Goal: Task Accomplishment & Management: Use online tool/utility

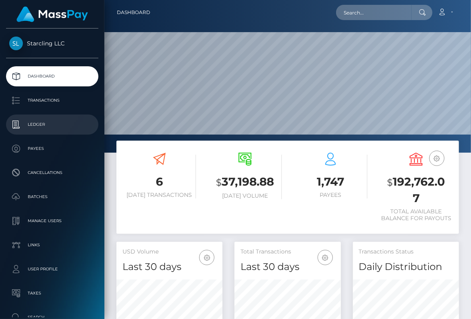
click at [45, 126] on p "Ledger" at bounding box center [52, 124] width 86 height 12
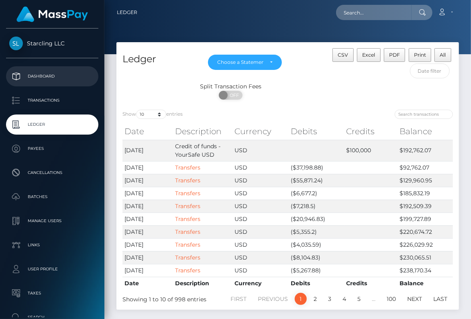
click at [41, 75] on p "Dashboard" at bounding box center [52, 76] width 86 height 12
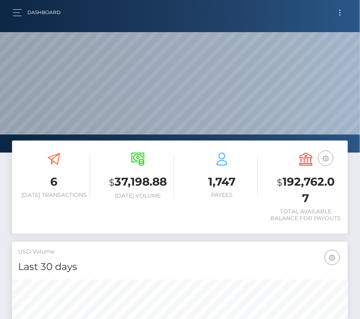
click at [345, 16] on button "Toggle navigation" at bounding box center [339, 12] width 15 height 11
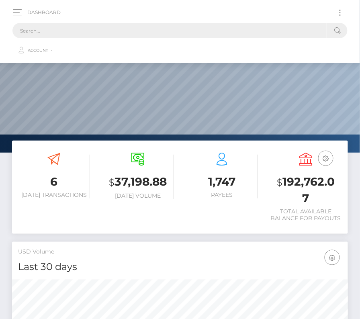
click at [175, 31] on input "text" at bounding box center [169, 30] width 314 height 15
paste input "2290776"
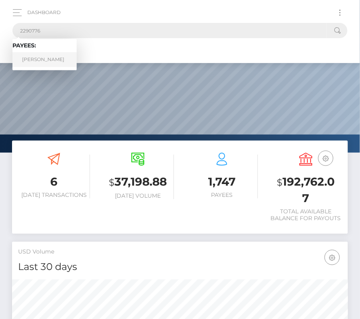
type input "2290776"
click at [40, 62] on link "Timothy Joseph Synan" at bounding box center [44, 59] width 64 height 15
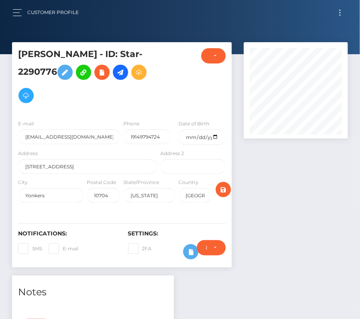
scroll to position [1, 0]
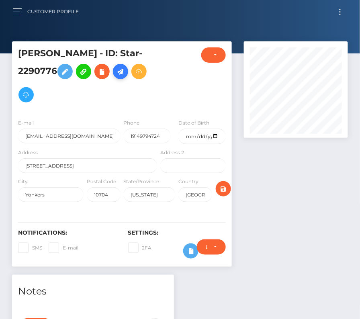
click at [125, 67] on icon at bounding box center [121, 72] width 10 height 10
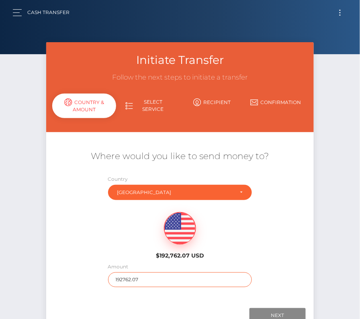
click at [165, 284] on input "192762.07" at bounding box center [180, 279] width 144 height 15
type input "150"
click at [293, 244] on div "$192,762.07 USD" at bounding box center [180, 233] width 268 height 58
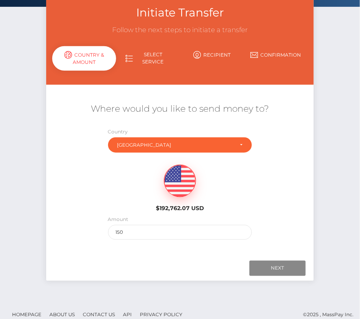
scroll to position [55, 0]
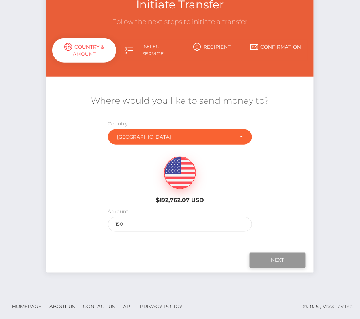
click at [286, 258] on input "Next" at bounding box center [277, 259] width 56 height 15
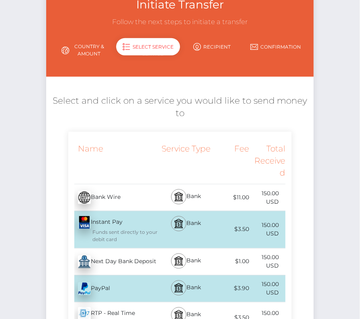
click at [121, 259] on div "Next Day Bank Deposit - USD" at bounding box center [113, 261] width 90 height 22
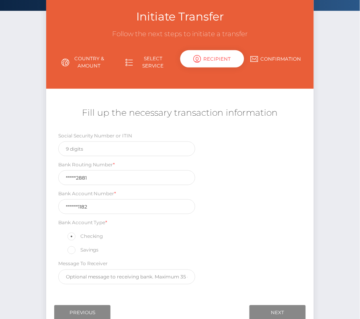
scroll to position [66, 0]
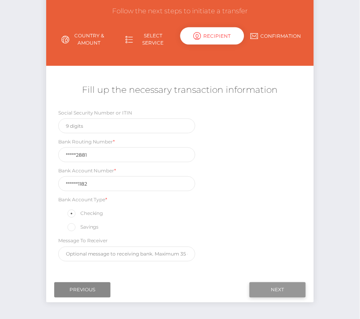
click at [287, 284] on input "Next" at bounding box center [277, 289] width 56 height 15
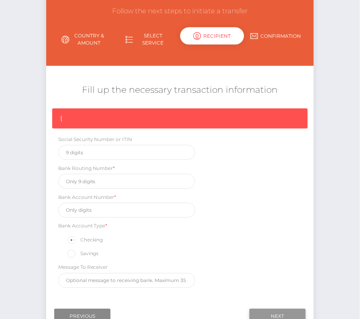
scroll to position [68, 0]
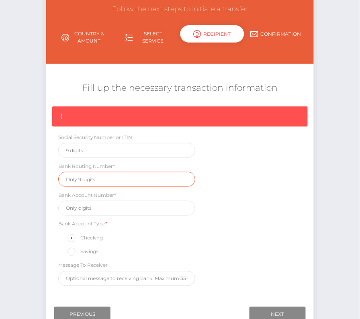
click at [100, 179] on input "text" at bounding box center [126, 179] width 137 height 15
paste input "026012881"
type input "026012881"
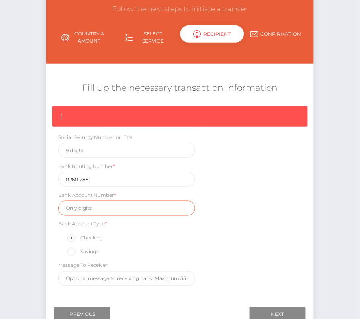
click at [85, 208] on input "text" at bounding box center [126, 208] width 137 height 15
paste input "5010881182"
type input "5010881182"
click at [273, 229] on div "{ Social Security Number or ITIN Bank Routing Number * 026012881 Bank Account N…" at bounding box center [180, 197] width 268 height 183
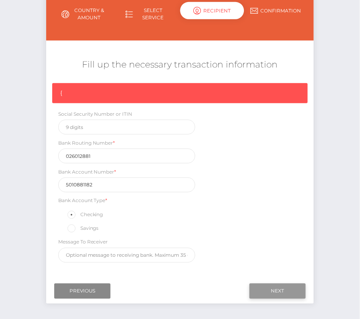
click at [290, 295] on input "Next" at bounding box center [277, 290] width 56 height 15
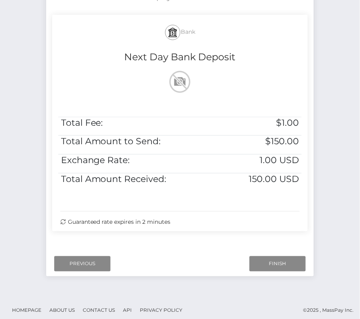
scroll to position [164, 0]
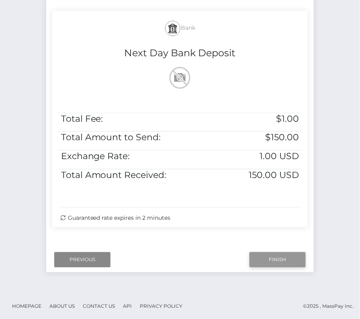
click at [272, 262] on input "Finish" at bounding box center [277, 259] width 56 height 15
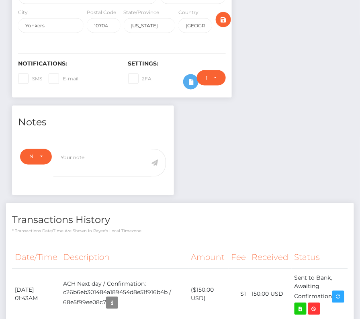
scroll to position [251, 0]
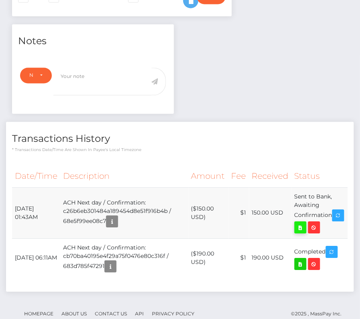
click at [305, 223] on icon at bounding box center [300, 228] width 10 height 10
click at [0, 0] on div "[PERSON_NAME] - ID: Star-2290776 CLOSED ACTIVE City" at bounding box center [180, 65] width 360 height 548
drag, startPoint x: 13, startPoint y: 202, endPoint x: 332, endPoint y: 208, distance: 318.8
click at [332, 208] on tr "[DATE] 01:43AM ACH Next day / Confirmation: c26b6eb301484a189454d8e51f916b4b / …" at bounding box center [180, 212] width 336 height 51
copy tr "[DATE] 01:43AM ACH Next day / Confirmation: c26b6eb301484a189454d8e51f916b4b / …"
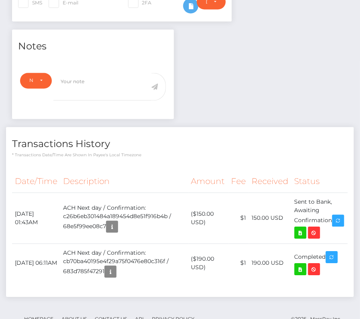
scroll to position [0, 0]
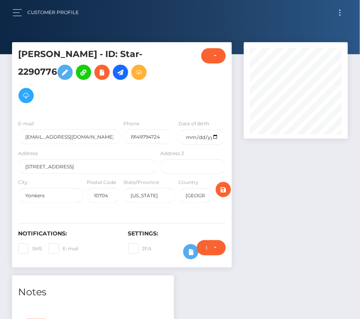
click at [343, 12] on button "Toggle navigation" at bounding box center [339, 12] width 15 height 11
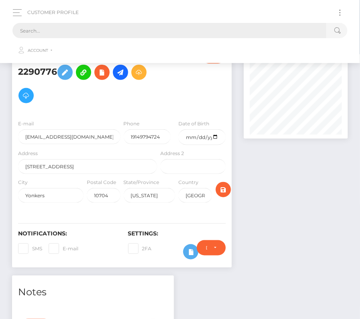
click at [247, 31] on input "text" at bounding box center [169, 30] width 314 height 15
paste input "98689"
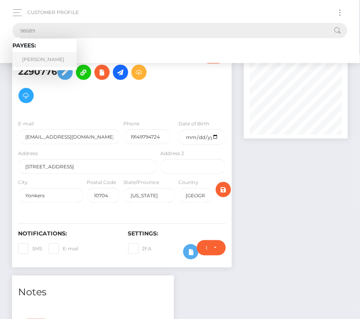
type input "98689"
click at [53, 63] on link "Scott Weinmann" at bounding box center [44, 59] width 64 height 15
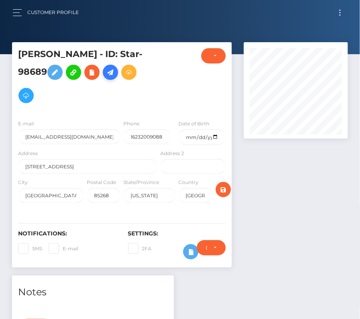
click at [112, 73] on icon at bounding box center [111, 72] width 10 height 10
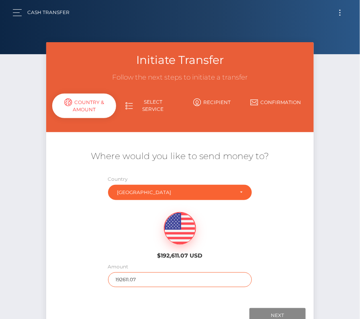
click at [145, 282] on input "192611.07" at bounding box center [180, 279] width 144 height 15
type input "742"
click at [131, 257] on div "$192,611.07 USD" at bounding box center [180, 233] width 268 height 58
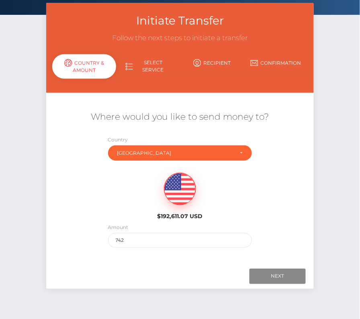
scroll to position [56, 0]
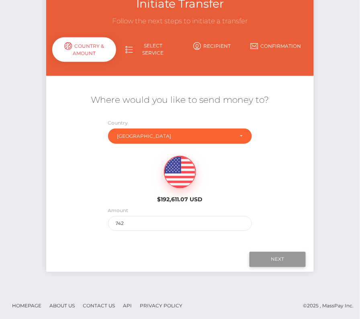
click at [273, 262] on input "Next" at bounding box center [277, 259] width 56 height 15
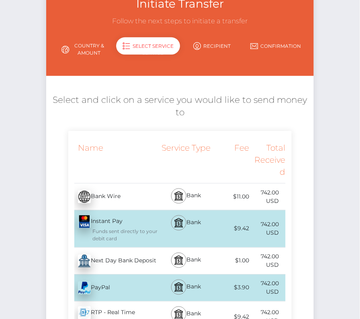
click at [101, 261] on div "Next Day Bank Deposit - USD" at bounding box center [113, 261] width 90 height 22
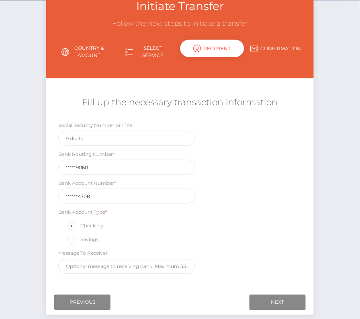
scroll to position [54, 0]
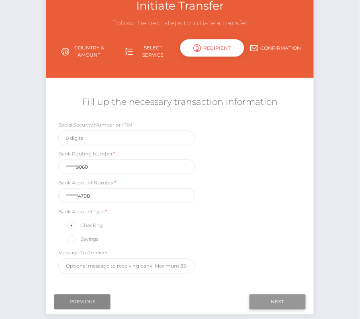
click at [293, 299] on input "Next" at bounding box center [277, 301] width 56 height 15
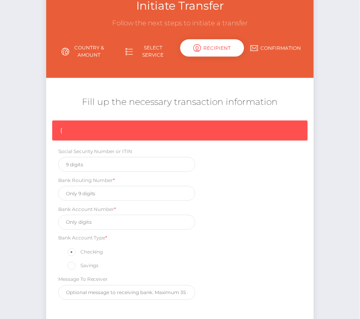
scroll to position [68, 0]
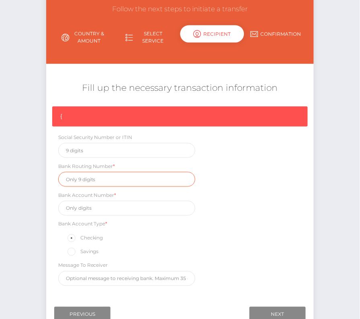
click at [93, 175] on input "text" at bounding box center [126, 179] width 137 height 15
paste input "083009060"
type input "083009060"
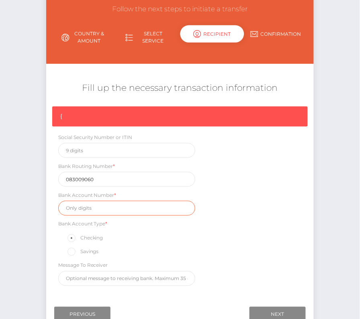
click at [111, 208] on input "text" at bounding box center [126, 208] width 137 height 15
paste input "3914554708"
type input "3914554708"
click at [238, 250] on div "{ Social Security Number or ITIN Bank Routing Number * 083009060 Bank Account N…" at bounding box center [180, 197] width 268 height 183
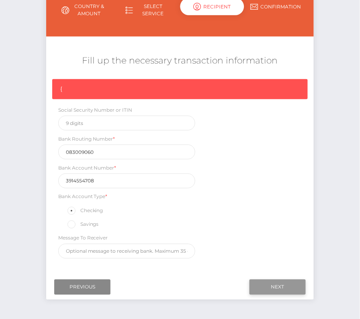
scroll to position [101, 0]
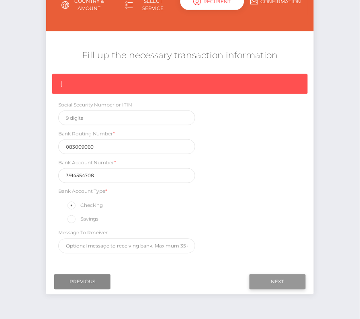
click at [264, 279] on input "Next" at bounding box center [277, 281] width 56 height 15
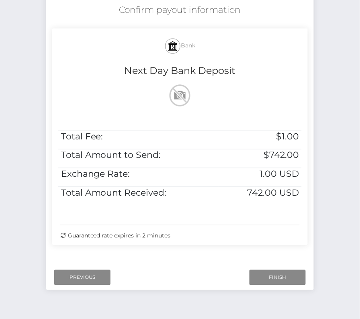
scroll to position [164, 0]
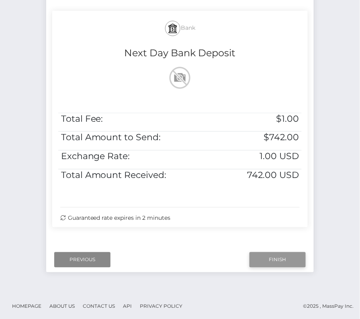
click at [272, 253] on input "Finish" at bounding box center [277, 259] width 56 height 15
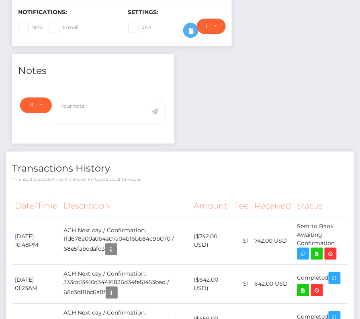
scroll to position [234, 0]
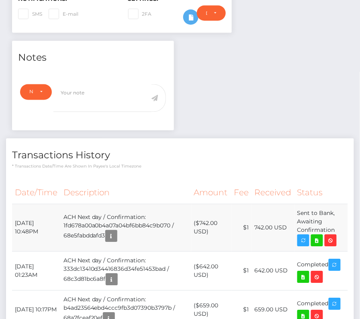
drag, startPoint x: 14, startPoint y: 220, endPoint x: 336, endPoint y: 229, distance: 321.3
click at [336, 229] on tr "October 7, 2025 10:48PM ACH Next day / Confirmation: 1fd678a00a0b4a07a04bf6bb84…" at bounding box center [180, 227] width 336 height 47
copy tr "October 7, 2025 10:48PM ACH Next day / Confirmation: 1fd678a00a0b4a07a04bf6bb84…"
click at [318, 240] on icon at bounding box center [317, 241] width 10 height 10
click at [0, 0] on div "Scott Weinmann - ID: Star-98689 CLOSED ACTIVE E-mail City" at bounding box center [180, 236] width 360 height 856
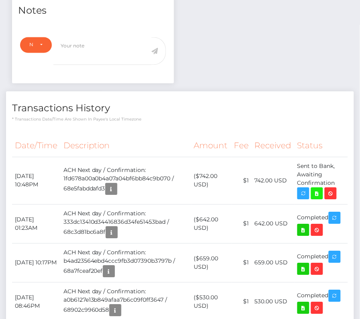
scroll to position [282, 0]
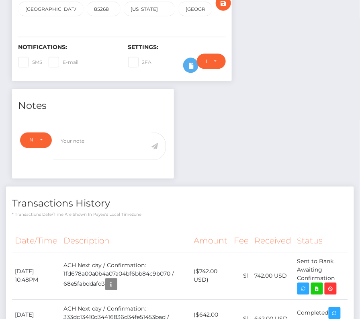
scroll to position [0, 0]
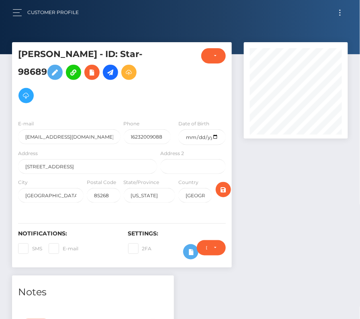
click at [340, 12] on button "Toggle navigation" at bounding box center [339, 12] width 15 height 11
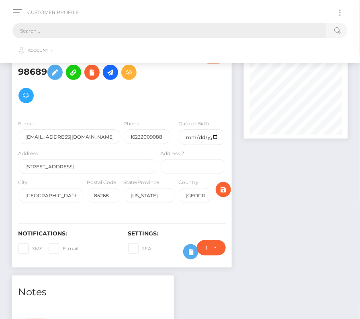
click at [212, 25] on input "text" at bounding box center [169, 30] width 314 height 15
paste input "345923"
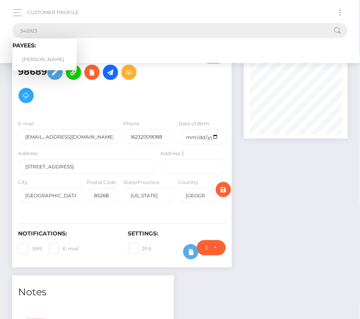
type input "345923"
click at [50, 60] on link "DANIIL OKSANJUK" at bounding box center [44, 59] width 64 height 15
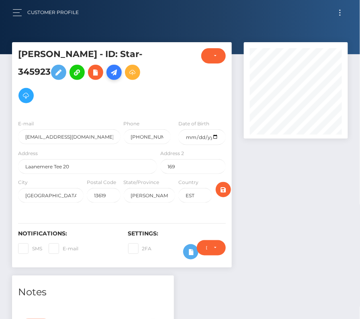
click at [116, 75] on icon at bounding box center [114, 72] width 10 height 10
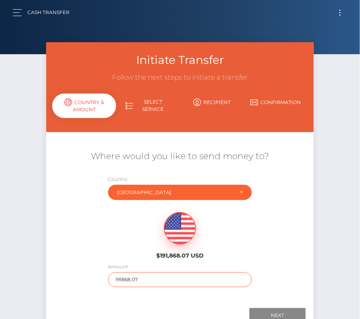
click at [120, 281] on input "191868.07" at bounding box center [180, 279] width 144 height 15
type input "3308"
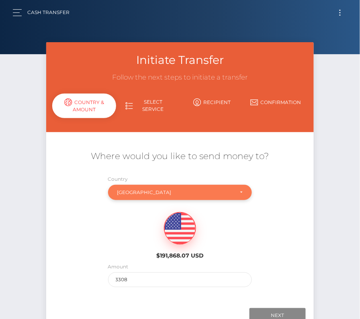
click at [140, 191] on div "[GEOGRAPHIC_DATA]" at bounding box center [175, 192] width 116 height 6
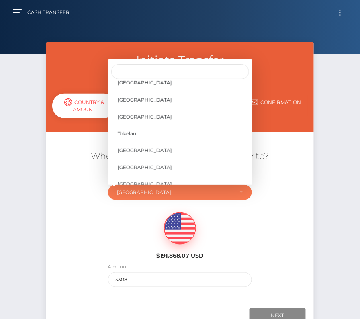
scroll to position [3778, 0]
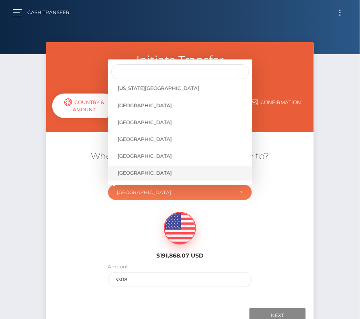
click at [150, 169] on link "[GEOGRAPHIC_DATA]" at bounding box center [180, 173] width 144 height 15
select select "[GEOGRAPHIC_DATA]"
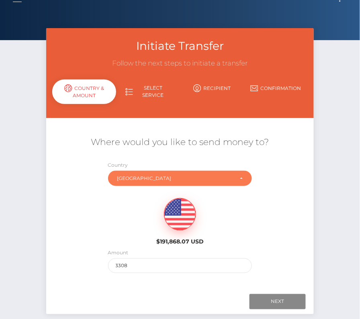
scroll to position [25, 0]
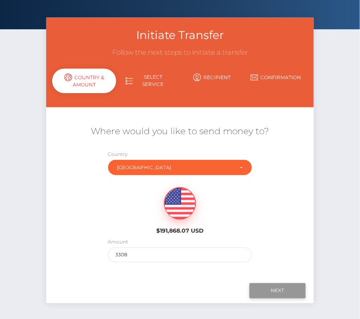
click at [278, 285] on input "Next" at bounding box center [277, 290] width 56 height 15
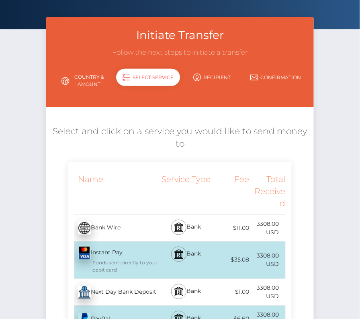
click at [105, 292] on div "Next Day Bank Deposit - USD" at bounding box center [113, 292] width 90 height 22
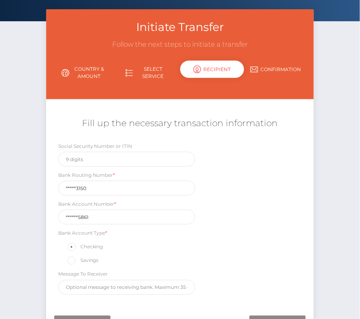
scroll to position [85, 0]
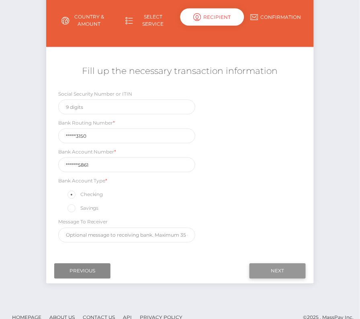
click at [290, 267] on input "Next" at bounding box center [277, 270] width 56 height 15
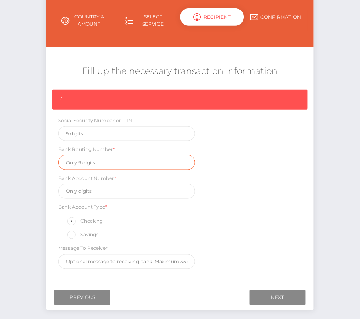
click at [89, 161] on input "text" at bounding box center [126, 162] width 137 height 15
paste input "026073150"
type input "026073150"
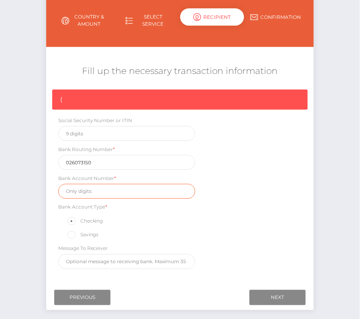
click at [78, 187] on input "text" at bounding box center [126, 191] width 137 height 15
paste input "8310285861"
type input "8310285861"
click at [257, 216] on div "{ Social Security Number or ITIN Bank Routing Number * 026073150 Bank Account N…" at bounding box center [180, 181] width 268 height 183
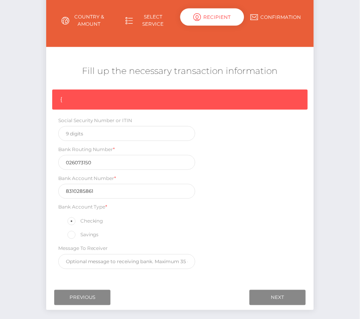
scroll to position [121, 0]
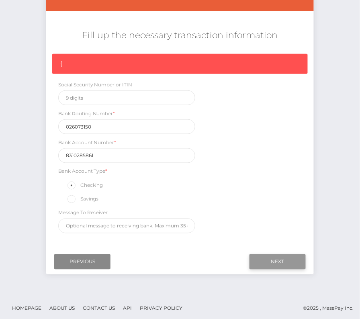
click at [271, 264] on input "Next" at bounding box center [277, 261] width 56 height 15
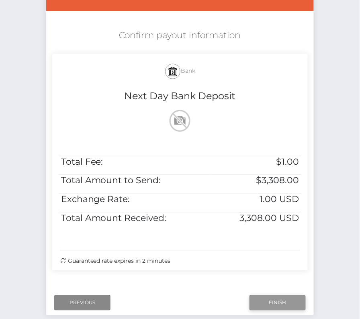
click at [260, 299] on input "Finish" at bounding box center [277, 302] width 56 height 15
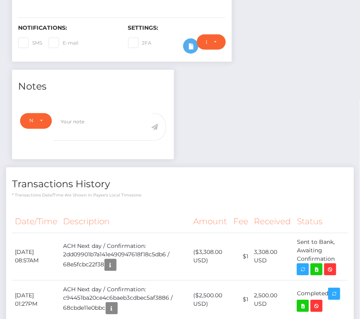
scroll to position [227, 0]
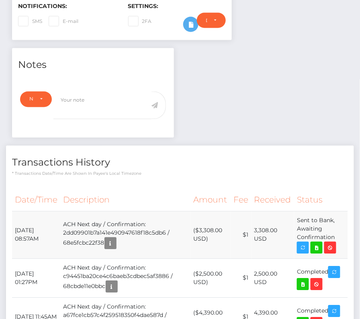
drag, startPoint x: 341, startPoint y: 232, endPoint x: 14, endPoint y: 225, distance: 327.2
click at [14, 225] on tr "[DATE] 08:57AM ACH Next day / Confirmation: 2dd09901b7a141e490947618f18c5db6 / …" at bounding box center [180, 234] width 336 height 47
copy tr "[DATE] 08:57AM ACH Next day / Confirmation: 2dd09901b7a141e490947618f18c5db6 / …"
click at [319, 244] on icon at bounding box center [317, 248] width 10 height 10
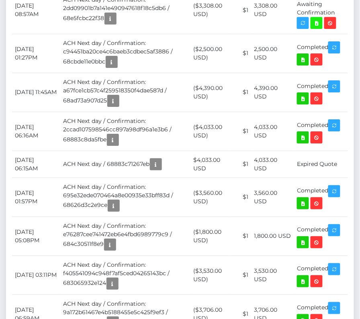
scroll to position [299, 0]
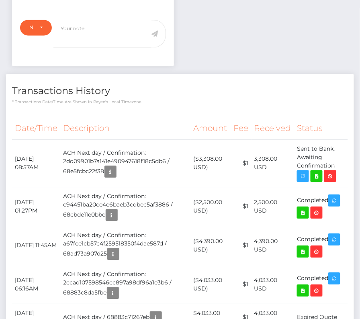
click at [193, 85] on h4 "Transactions History" at bounding box center [180, 91] width 336 height 14
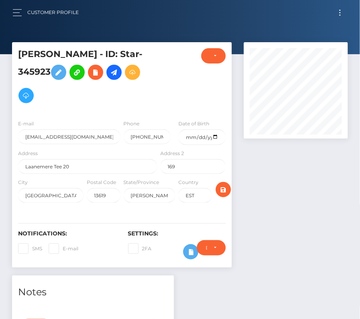
click at [340, 12] on span "Toggle navigation" at bounding box center [339, 12] width 1 height 1
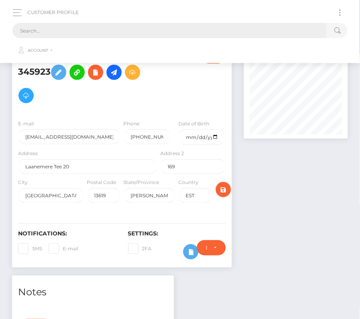
click at [217, 33] on input "text" at bounding box center [169, 30] width 314 height 15
paste input "3484549"
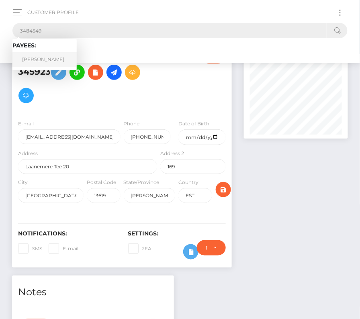
type input "3484549"
click at [47, 59] on link "Milos Vukotic" at bounding box center [44, 59] width 64 height 15
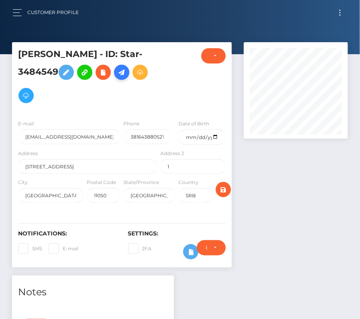
click at [125, 69] on icon at bounding box center [122, 72] width 10 height 10
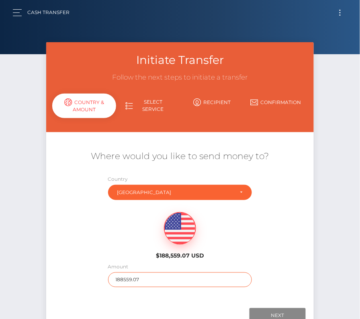
click at [156, 279] on input "188559.07" at bounding box center [180, 279] width 144 height 15
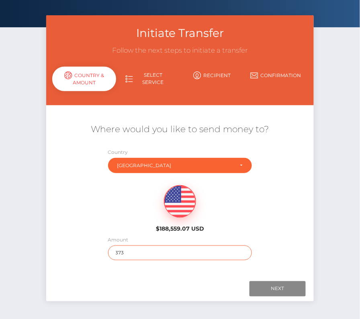
scroll to position [34, 0]
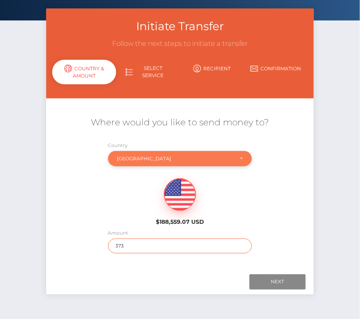
type input "373"
click at [137, 157] on div "Serbia" at bounding box center [175, 158] width 116 height 6
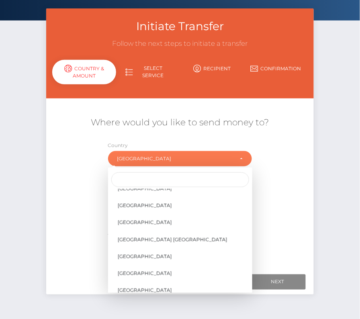
scroll to position [3834, 0]
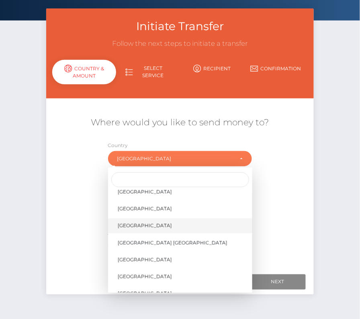
click at [153, 223] on link "United States" at bounding box center [180, 225] width 144 height 15
select select "USA"
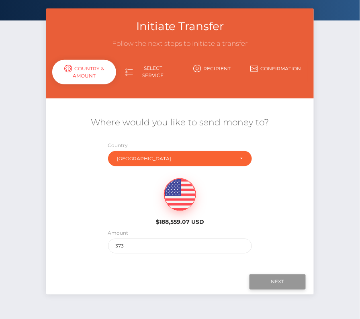
click at [275, 277] on input "Next" at bounding box center [277, 281] width 56 height 15
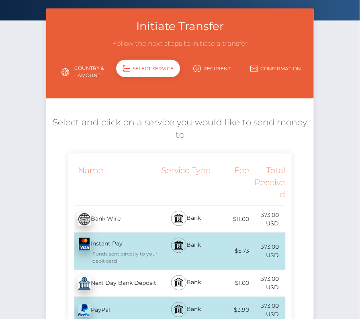
click at [78, 73] on link "Country & Amount" at bounding box center [84, 71] width 64 height 21
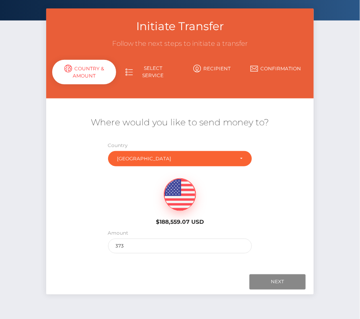
scroll to position [56, 0]
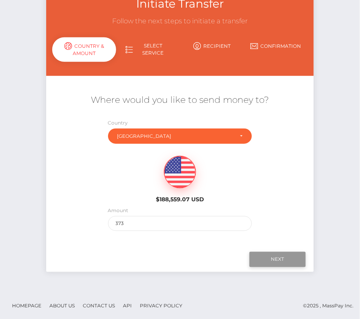
click at [283, 265] on input "Next" at bounding box center [277, 259] width 56 height 15
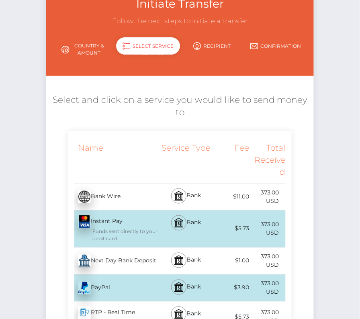
click at [133, 264] on div "Next Day Bank Deposit - USD" at bounding box center [113, 261] width 90 height 22
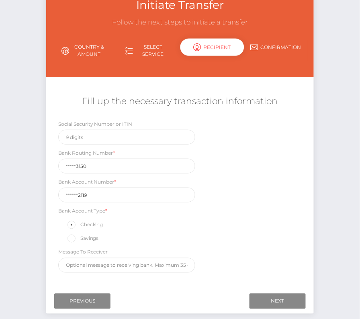
scroll to position [57, 0]
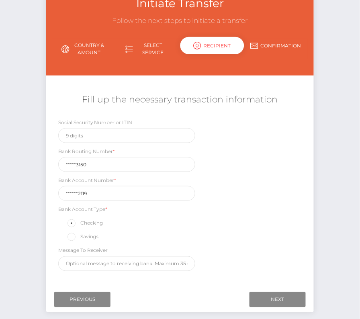
click at [277, 304] on div "Next Finish Previous" at bounding box center [180, 299] width 268 height 25
click at [277, 302] on input "Next" at bounding box center [277, 299] width 56 height 15
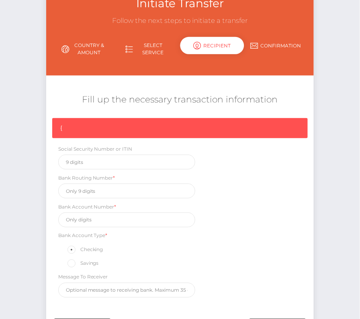
scroll to position [68, 0]
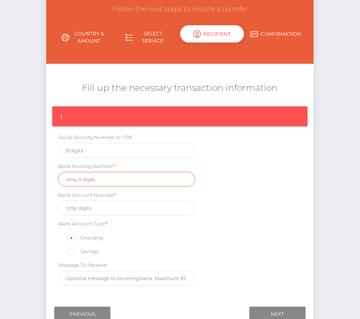
click at [86, 178] on input "text" at bounding box center [126, 179] width 137 height 15
paste input "026073150"
type input "026073150"
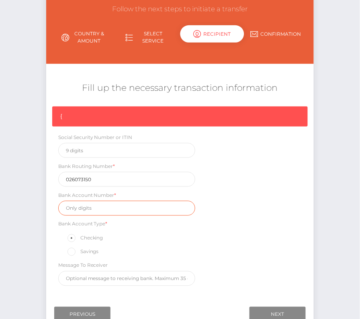
click at [88, 204] on input "text" at bounding box center [126, 208] width 137 height 15
paste input "8312602119"
type input "8312602119"
click at [253, 238] on div "{ Social Security Number or ITIN Bank Routing Number * 026073150 Bank Account N…" at bounding box center [180, 197] width 268 height 183
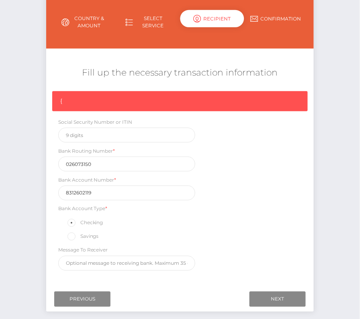
scroll to position [89, 0]
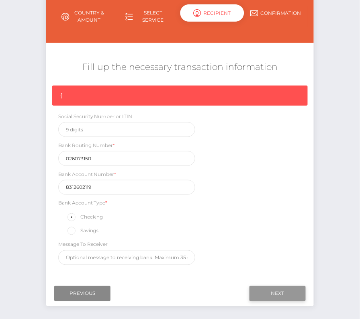
click at [286, 288] on input "Next" at bounding box center [277, 293] width 56 height 15
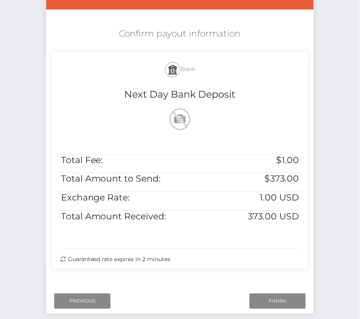
scroll to position [150, 0]
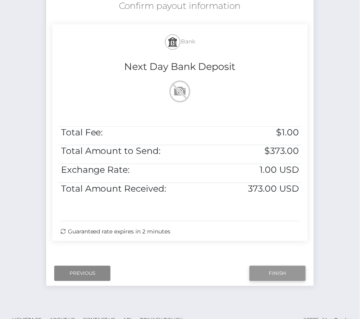
click at [279, 273] on input "Finish" at bounding box center [277, 273] width 56 height 15
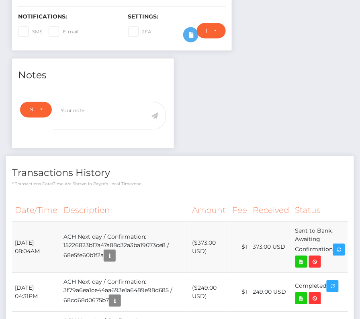
scroll to position [96, 104]
drag, startPoint x: 12, startPoint y: 237, endPoint x: 340, endPoint y: 242, distance: 327.6
click at [340, 242] on tr "October 8, 2025 08:04AM ACH Next day / Confirmation: 15226823b17a47a88d32a3ba19…" at bounding box center [180, 247] width 336 height 51
copy tr "October 8, 2025 08:04AM ACH Next day / Confirmation: 15226823b17a47a88d32a3ba19…"
click at [306, 257] on icon at bounding box center [301, 262] width 10 height 10
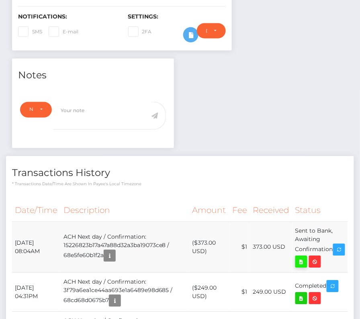
click at [0, 0] on div "Milos Vukotic - ID: Star-3484549 CLOSED ACTIVE E-mail 1" at bounding box center [180, 118] width 360 height 587
click at [149, 206] on th "Description" at bounding box center [125, 211] width 129 height 22
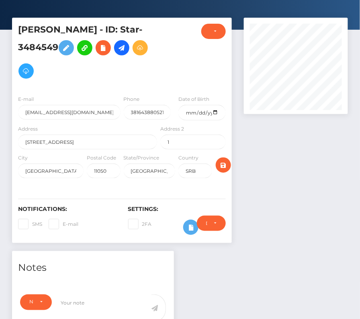
scroll to position [0, 0]
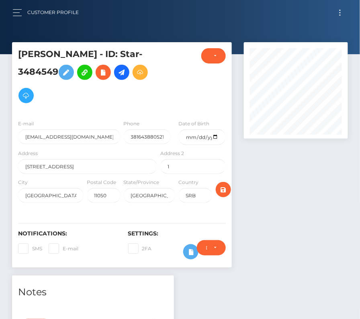
click at [122, 191] on div "State/Province Beograd" at bounding box center [149, 192] width 55 height 29
click at [341, 11] on button "Toggle navigation" at bounding box center [339, 12] width 15 height 11
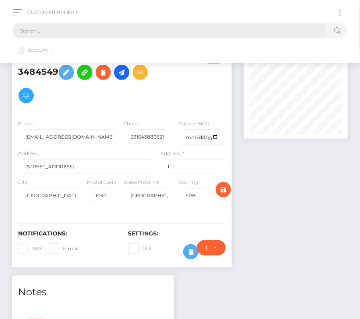
click at [143, 31] on input "text" at bounding box center [169, 30] width 314 height 15
paste input "207077"
type input "207077"
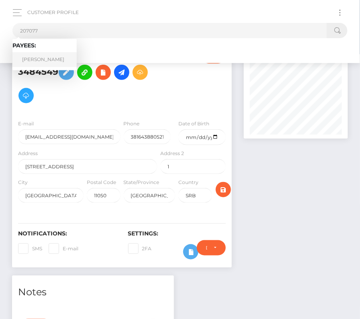
click at [43, 60] on link "Richard Helms" at bounding box center [44, 59] width 64 height 15
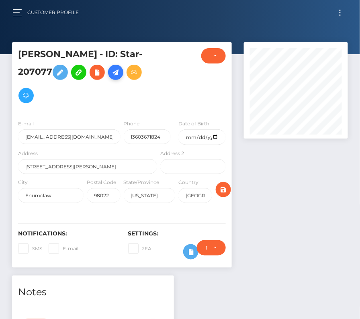
click at [117, 75] on icon at bounding box center [116, 72] width 10 height 10
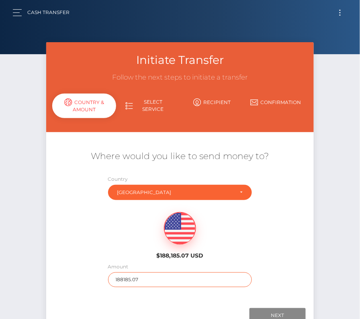
click at [135, 278] on input "188185.07" at bounding box center [180, 279] width 144 height 15
type input "2550"
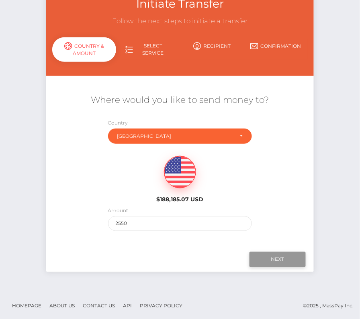
click at [267, 257] on input "Next" at bounding box center [277, 259] width 56 height 15
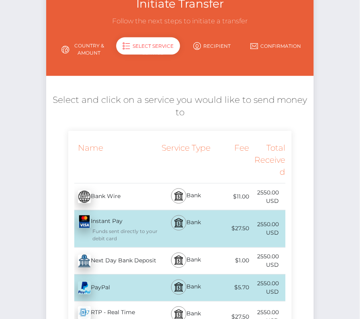
click at [130, 269] on div "Next Day Bank Deposit - USD" at bounding box center [113, 261] width 90 height 22
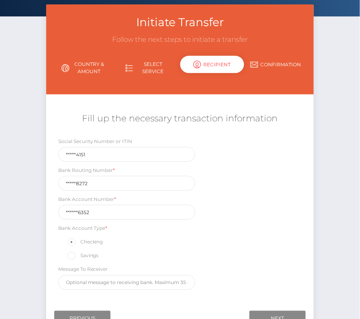
scroll to position [51, 0]
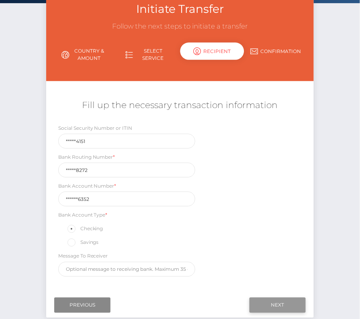
click at [279, 298] on input "Next" at bounding box center [277, 304] width 56 height 15
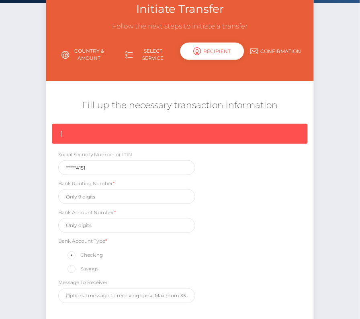
scroll to position [121, 0]
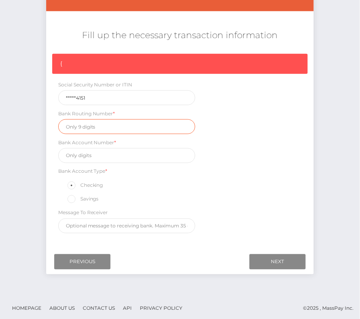
click at [88, 125] on input "text" at bounding box center [126, 126] width 137 height 15
paste input "125108272"
type input "125108272"
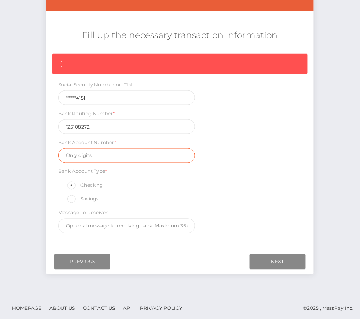
click at [97, 156] on input "text" at bounding box center [126, 155] width 137 height 15
paste input "1101456352"
type input "1101456352"
click at [212, 185] on div "{ Social Security Number or ITIN *****4151 Bank Routing Number * 125108272 Bank…" at bounding box center [180, 145] width 268 height 183
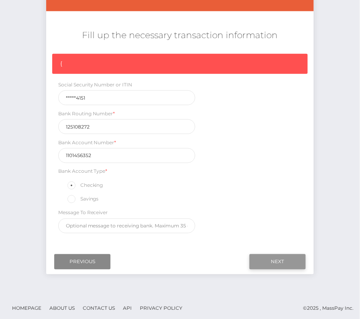
click at [273, 259] on input "Next" at bounding box center [277, 261] width 56 height 15
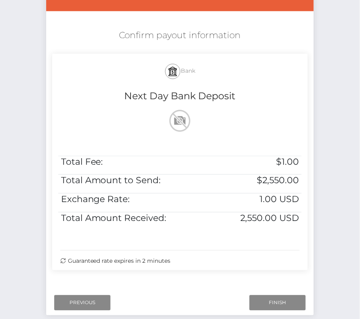
scroll to position [164, 0]
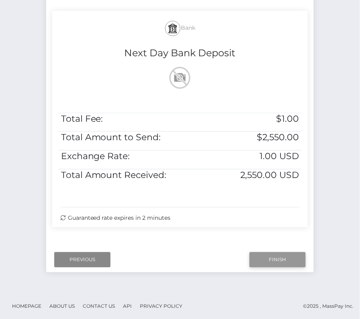
click at [267, 253] on input "Finish" at bounding box center [277, 259] width 56 height 15
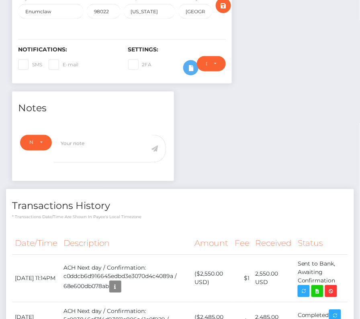
scroll to position [194, 0]
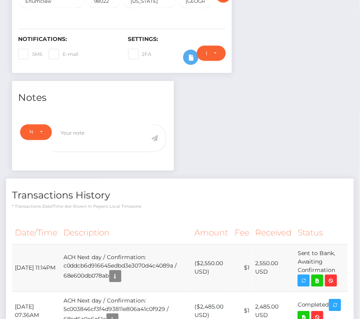
drag, startPoint x: 14, startPoint y: 261, endPoint x: 339, endPoint y: 269, distance: 324.4
click at [339, 269] on tr "[DATE] 11:14PM ACH Next day / Confirmation: c0ddcb6d916645edbd3e3070d4c4089a / …" at bounding box center [180, 267] width 336 height 47
copy tr "[DATE] 11:14PM ACH Next day / Confirmation: c0ddcb6d916645edbd3e3070d4c4089a / …"
click at [318, 279] on icon at bounding box center [317, 281] width 10 height 10
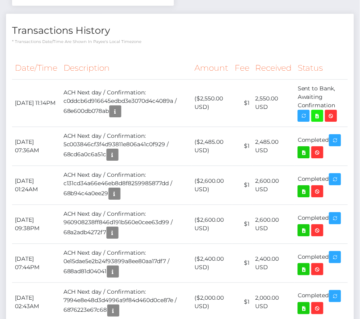
scroll to position [0, 0]
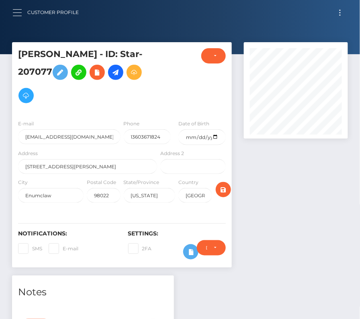
click at [22, 16] on button "button" at bounding box center [19, 12] width 15 height 11
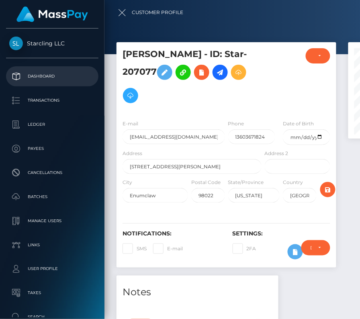
click at [38, 81] on p "Dashboard" at bounding box center [52, 76] width 86 height 12
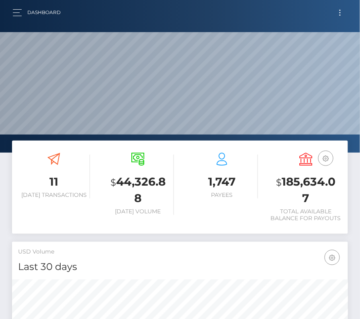
scroll to position [142, 162]
click at [16, 15] on button "button" at bounding box center [19, 12] width 15 height 11
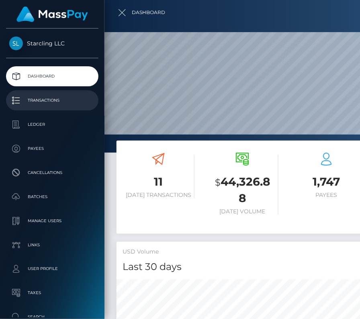
click at [34, 98] on p "Transactions" at bounding box center [52, 100] width 86 height 12
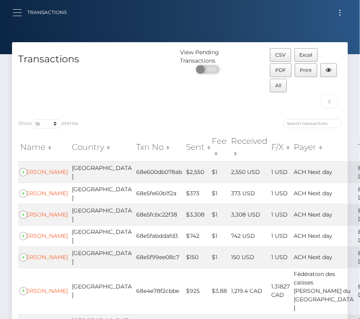
click at [18, 10] on button "button" at bounding box center [19, 12] width 15 height 11
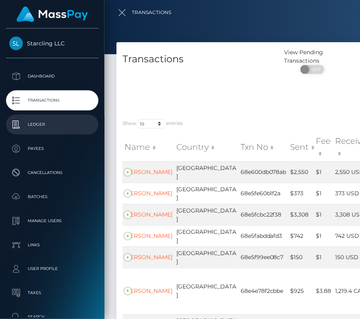
click at [39, 120] on p "Ledger" at bounding box center [52, 124] width 86 height 12
